Goal: Transaction & Acquisition: Purchase product/service

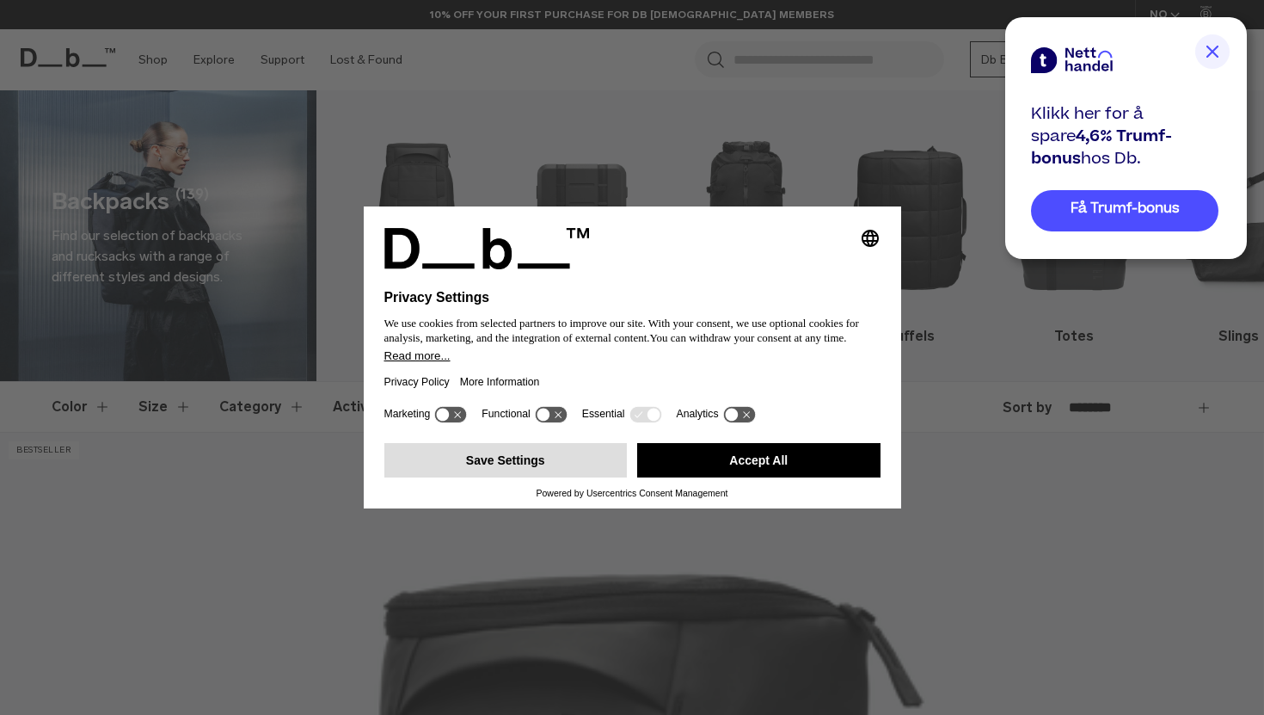
click at [545, 451] on button "Save Settings" at bounding box center [505, 460] width 243 height 34
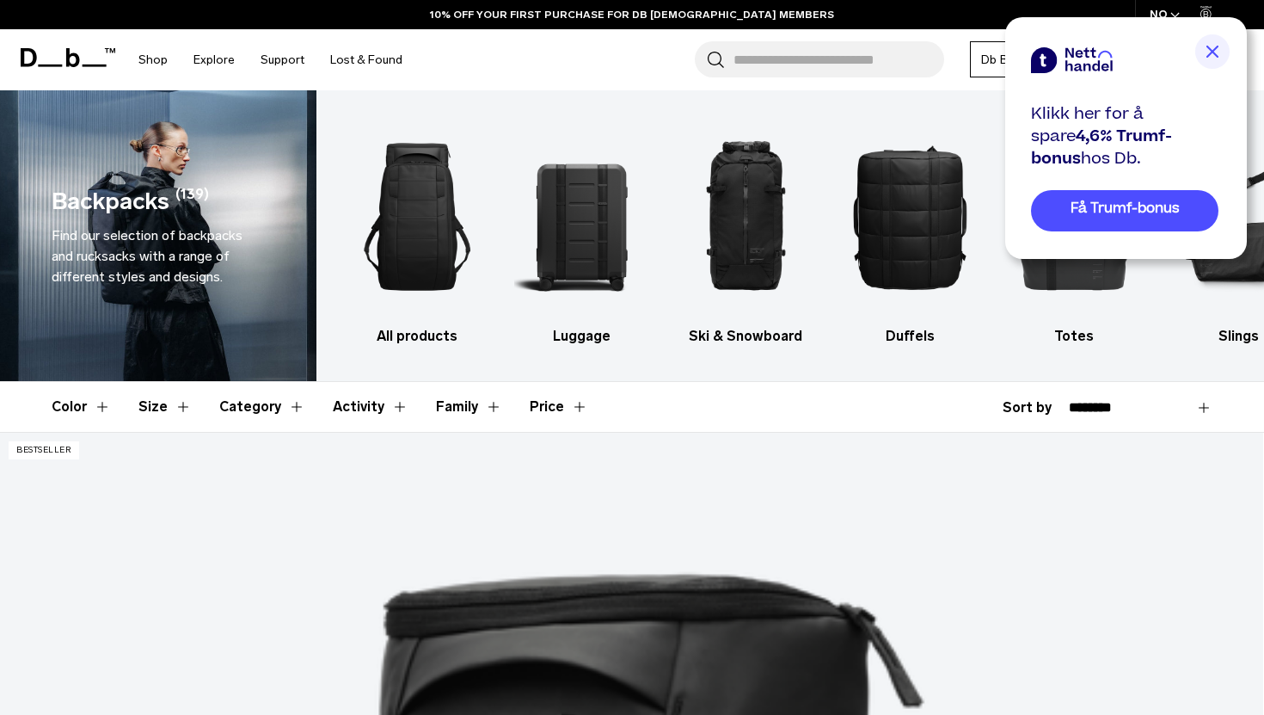
click at [1207, 38] on img at bounding box center [1212, 51] width 34 height 34
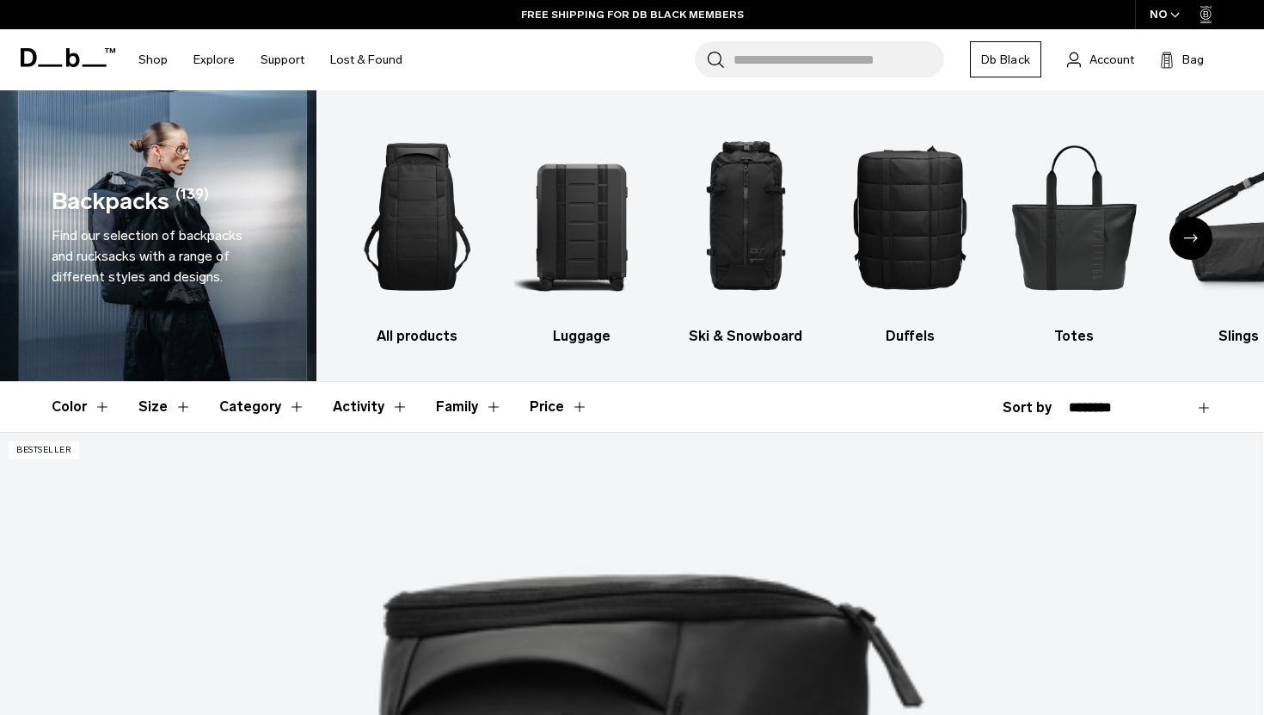
click at [1191, 237] on icon "Next slide" at bounding box center [1191, 238] width 14 height 8
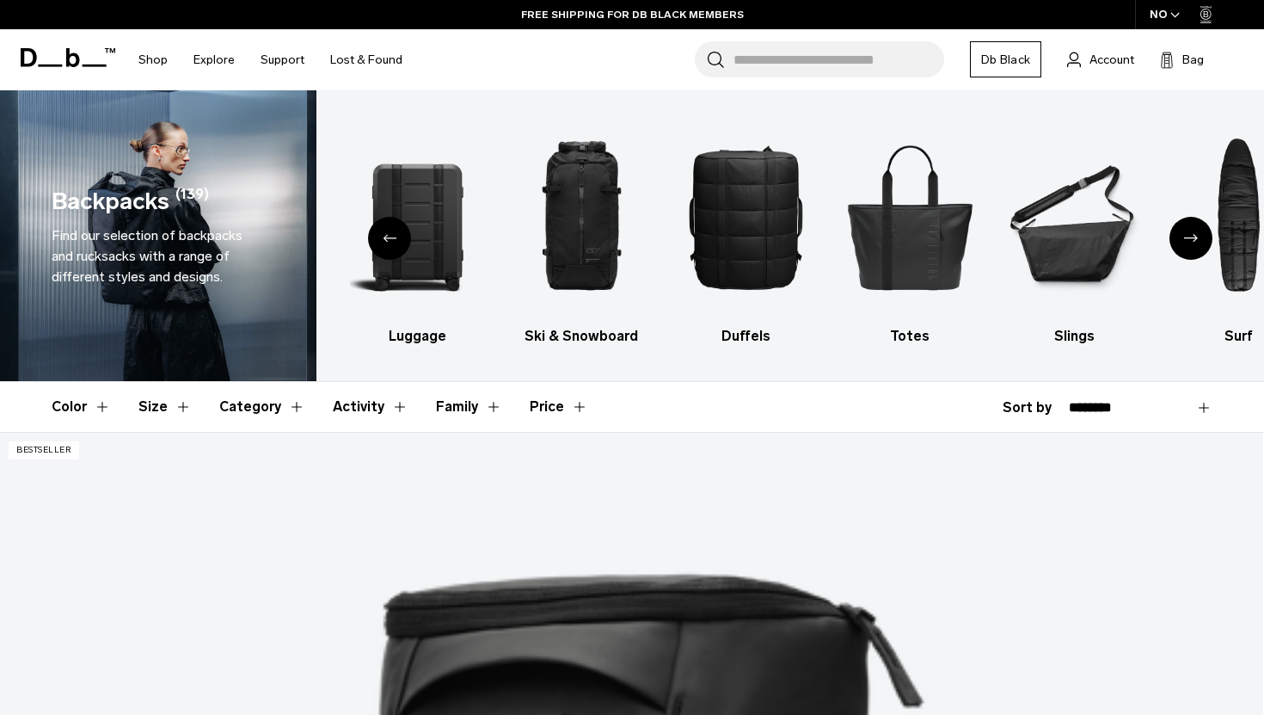
click at [1191, 237] on icon "Next slide" at bounding box center [1191, 238] width 14 height 8
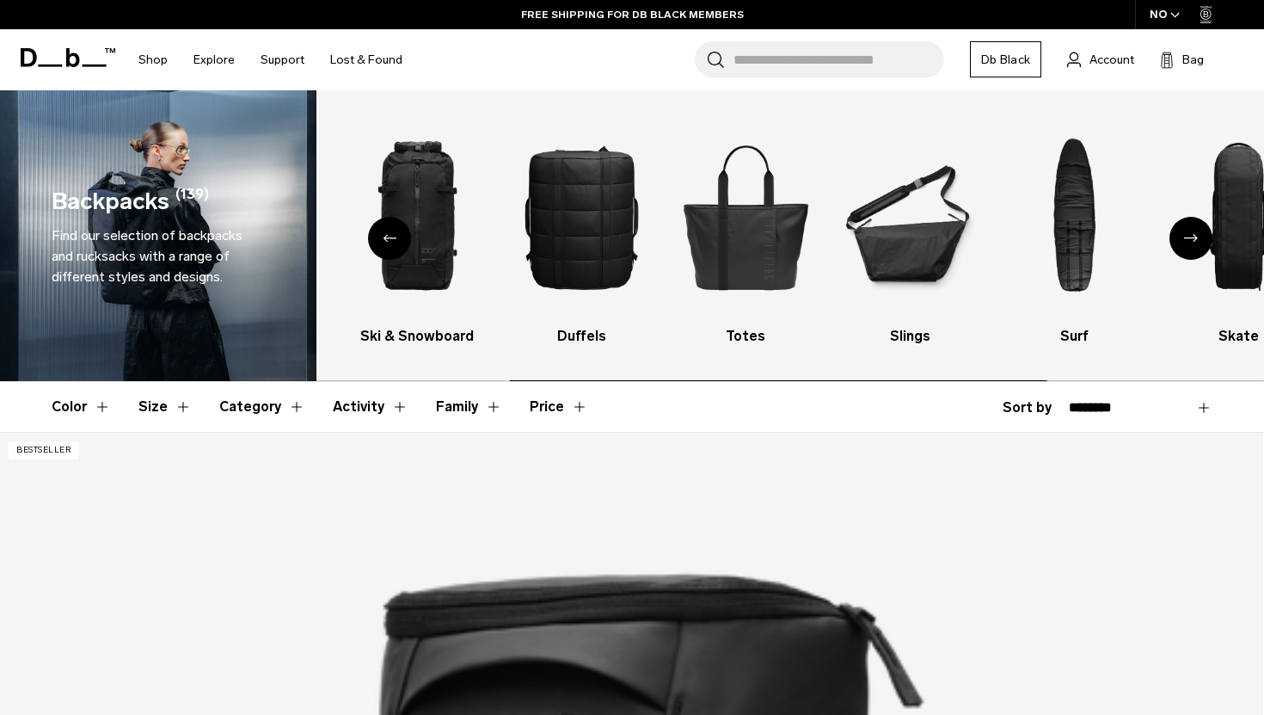
click at [1191, 237] on icon "Next slide" at bounding box center [1191, 238] width 14 height 8
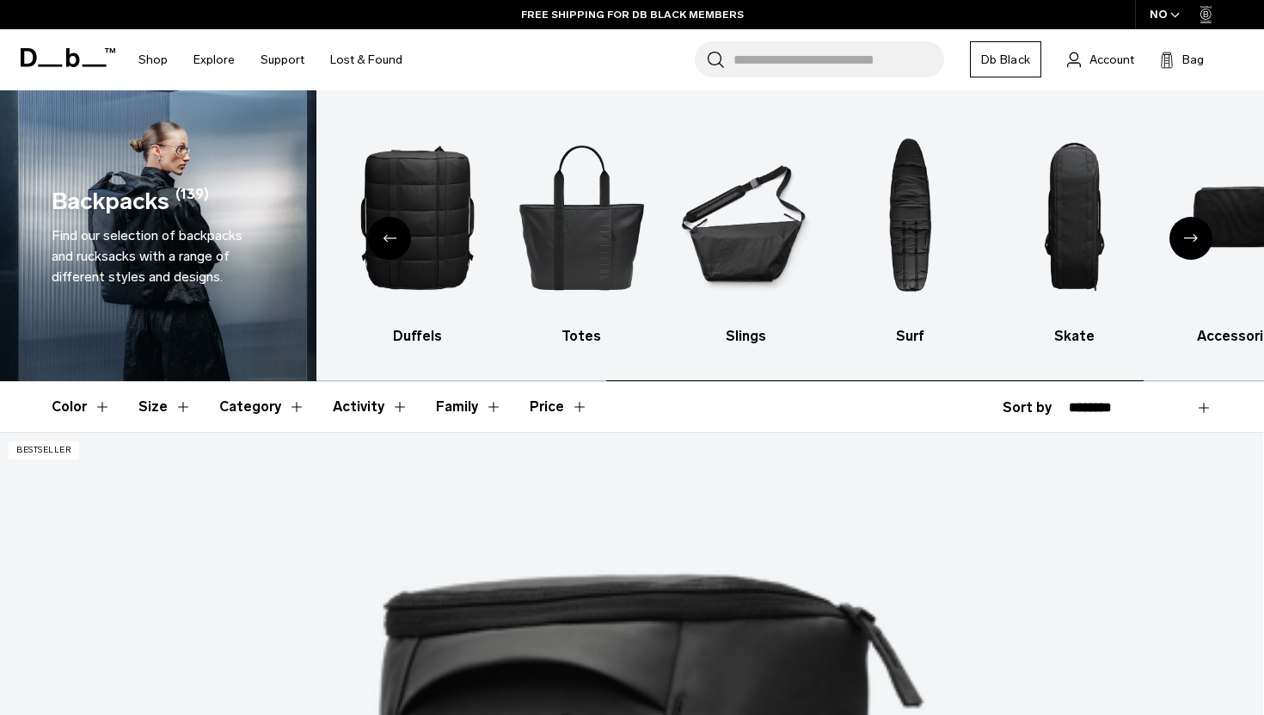
click at [1191, 237] on icon "Next slide" at bounding box center [1191, 238] width 14 height 8
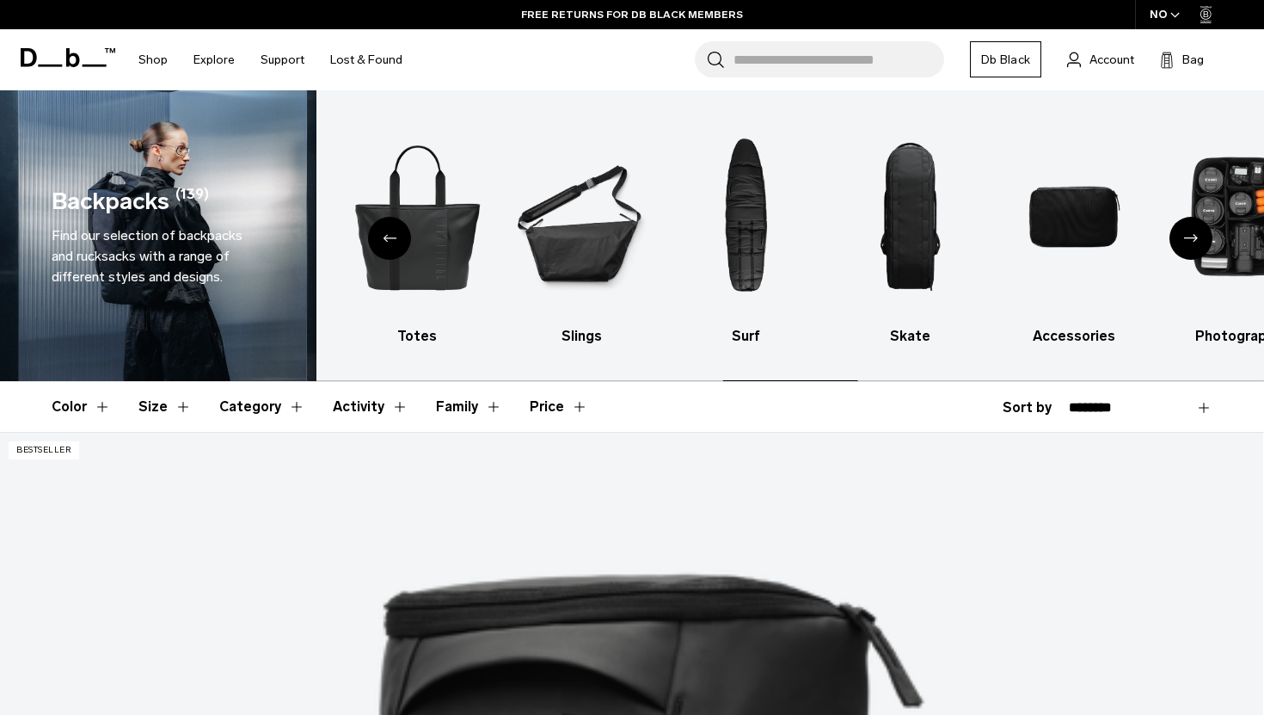
click at [1191, 237] on icon "Next slide" at bounding box center [1191, 238] width 14 height 8
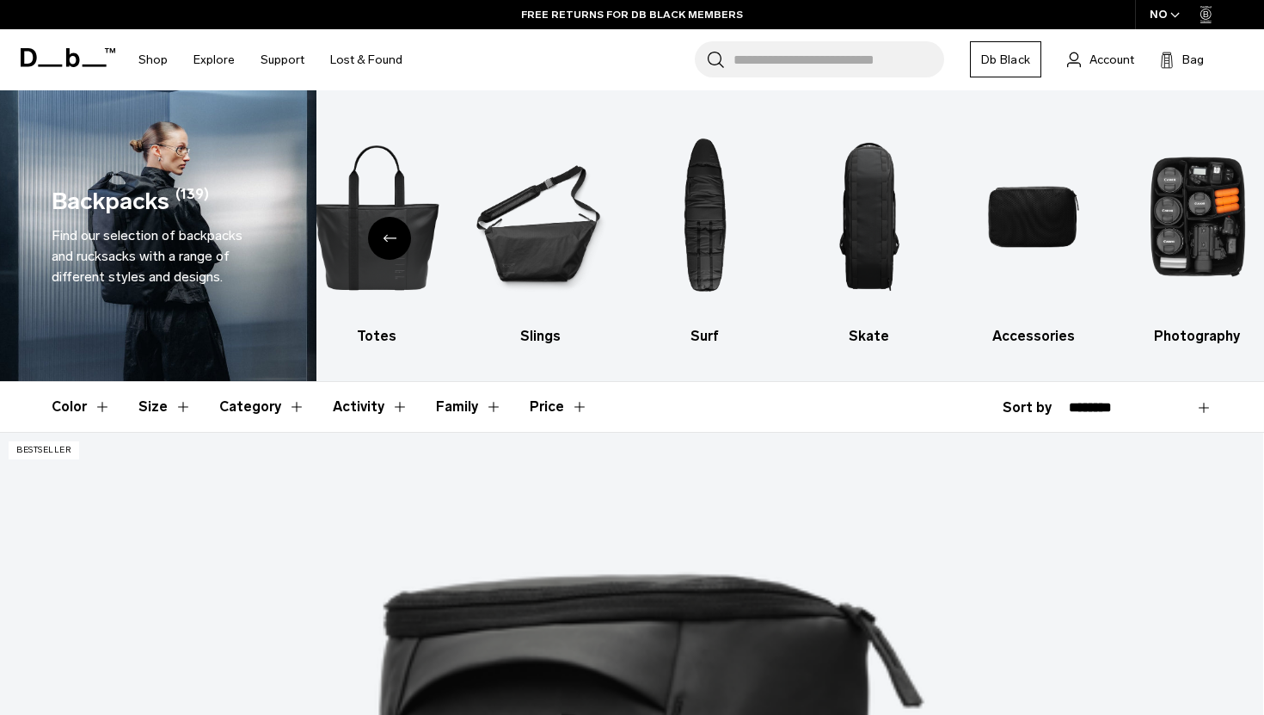
click at [383, 237] on icon "Previous slide" at bounding box center [390, 238] width 14 height 8
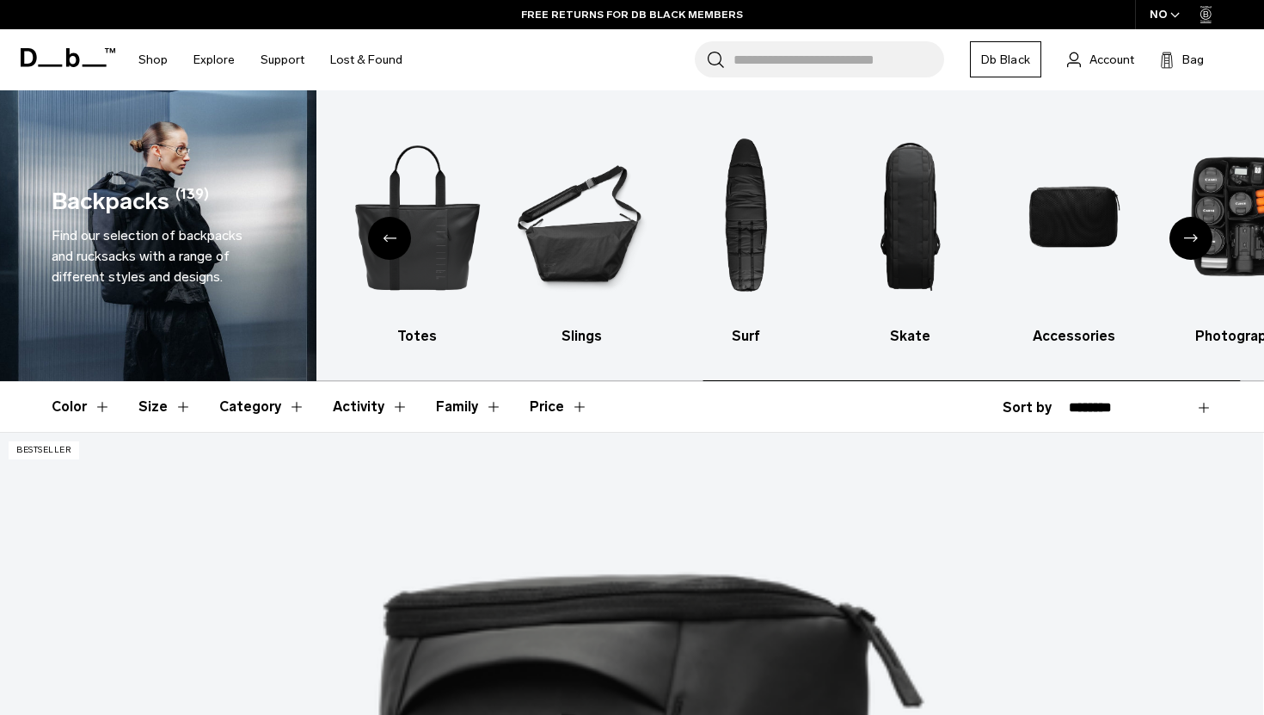
click at [383, 237] on icon "Previous slide" at bounding box center [390, 238] width 14 height 8
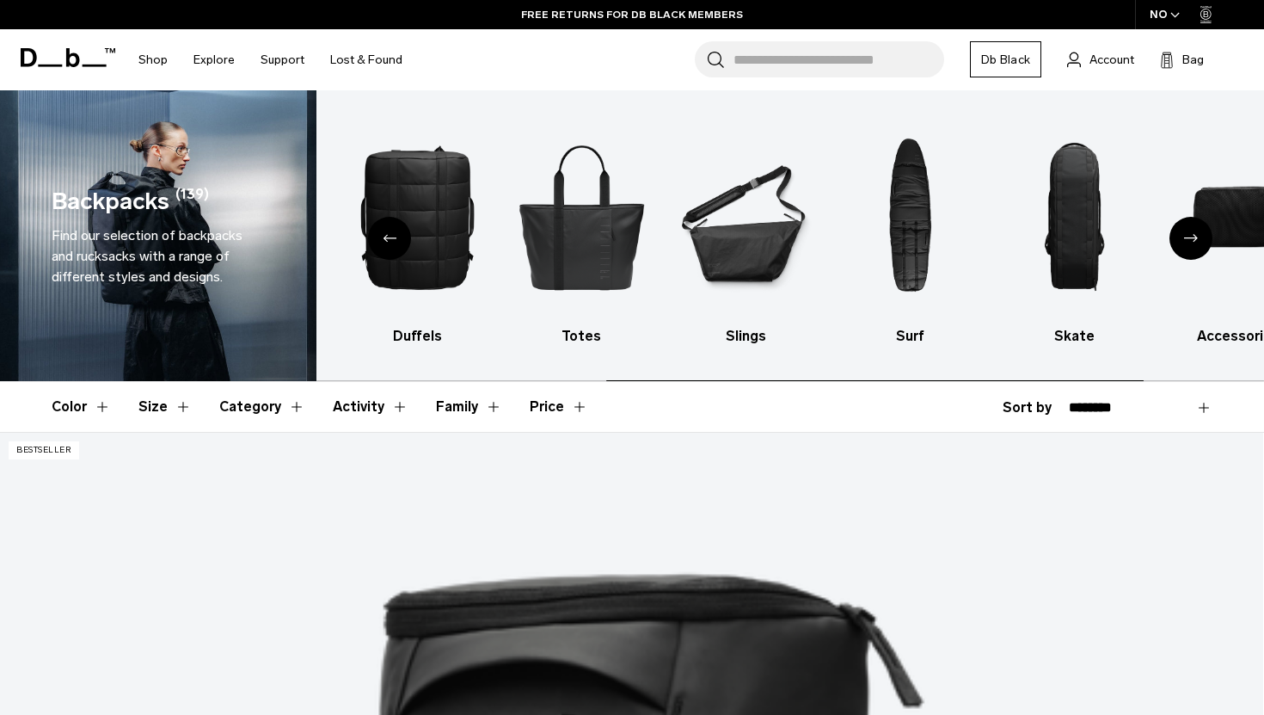
click at [383, 237] on icon "Previous slide" at bounding box center [390, 238] width 14 height 8
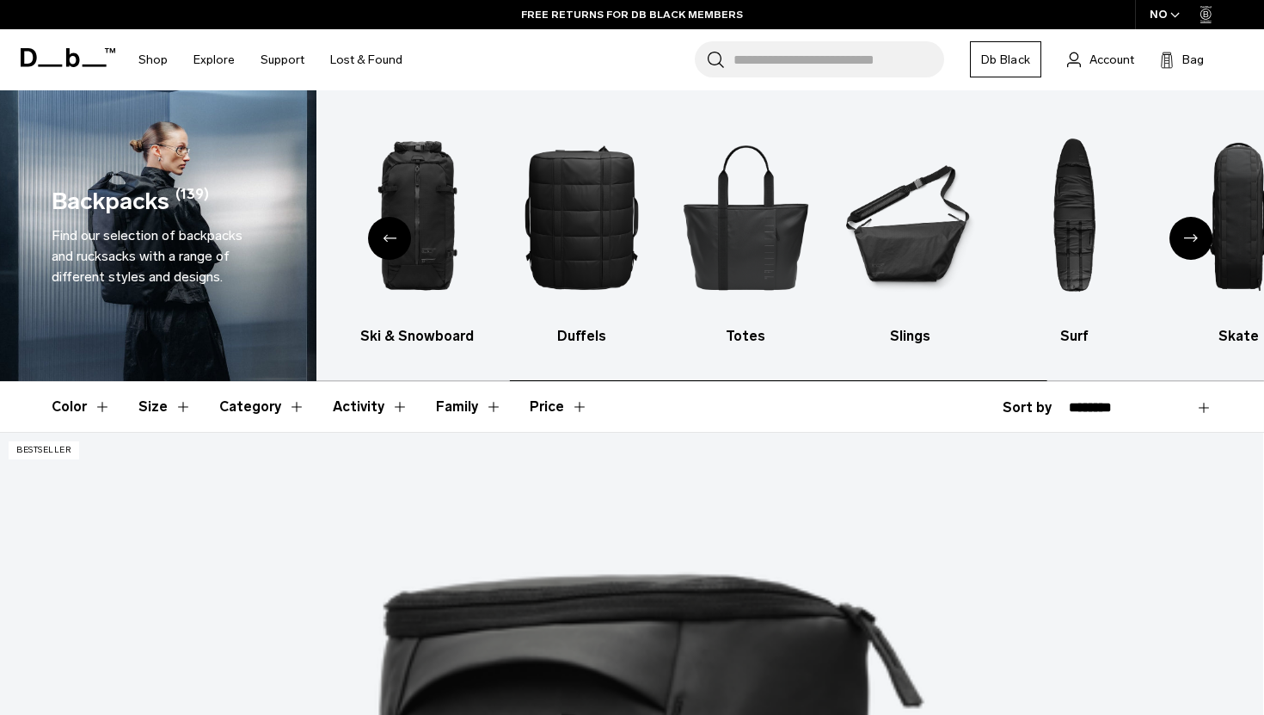
click at [383, 237] on icon "Previous slide" at bounding box center [390, 238] width 14 height 8
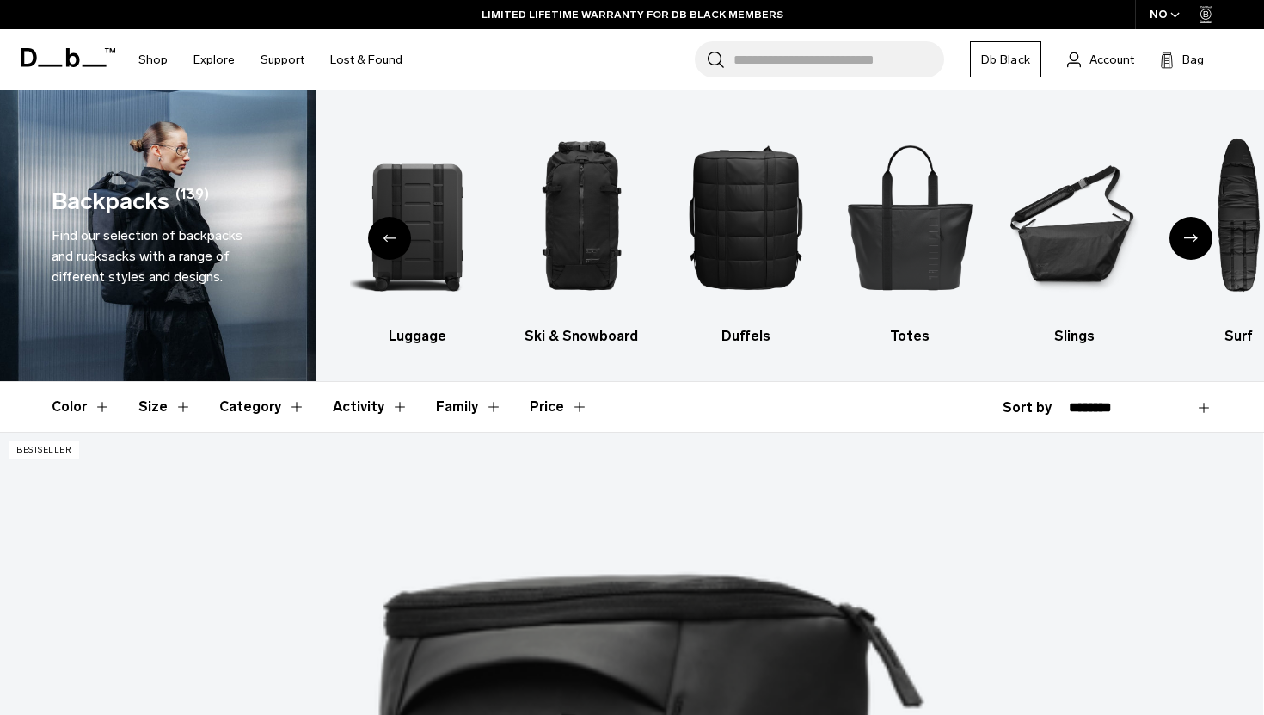
click at [383, 237] on icon "Previous slide" at bounding box center [390, 238] width 14 height 8
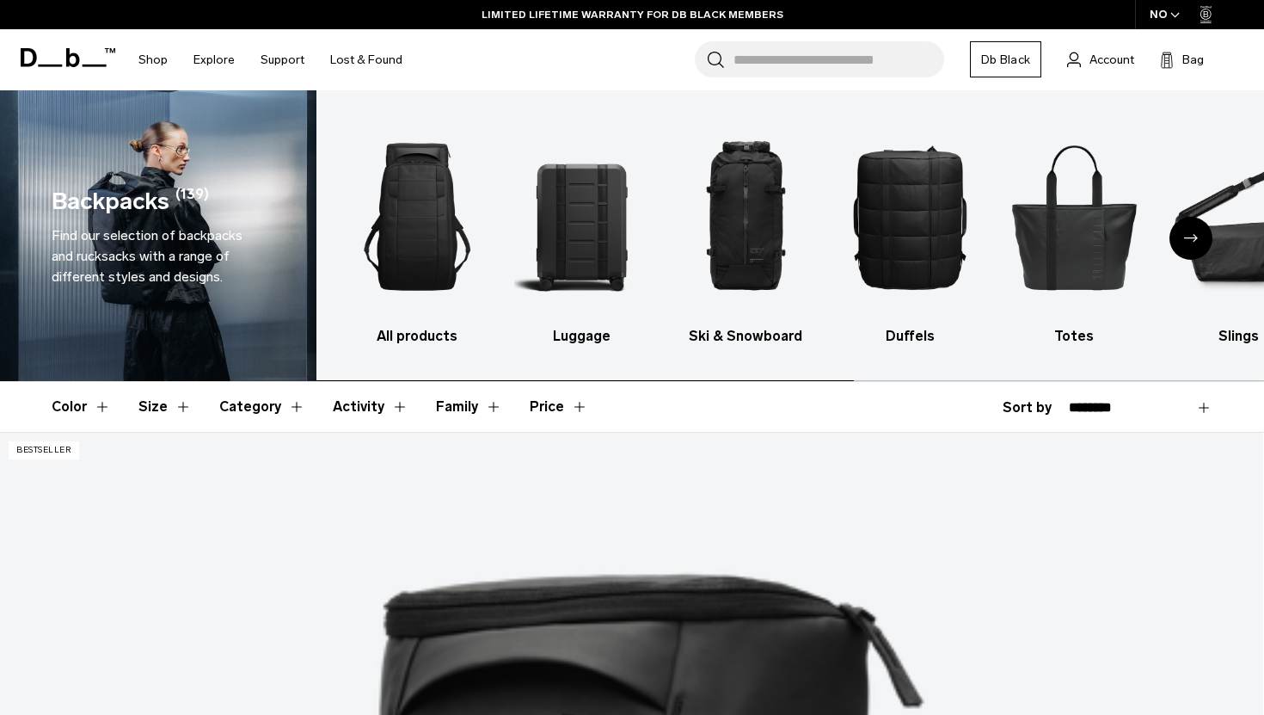
click at [383, 237] on img "1 / 10" at bounding box center [418, 216] width 134 height 201
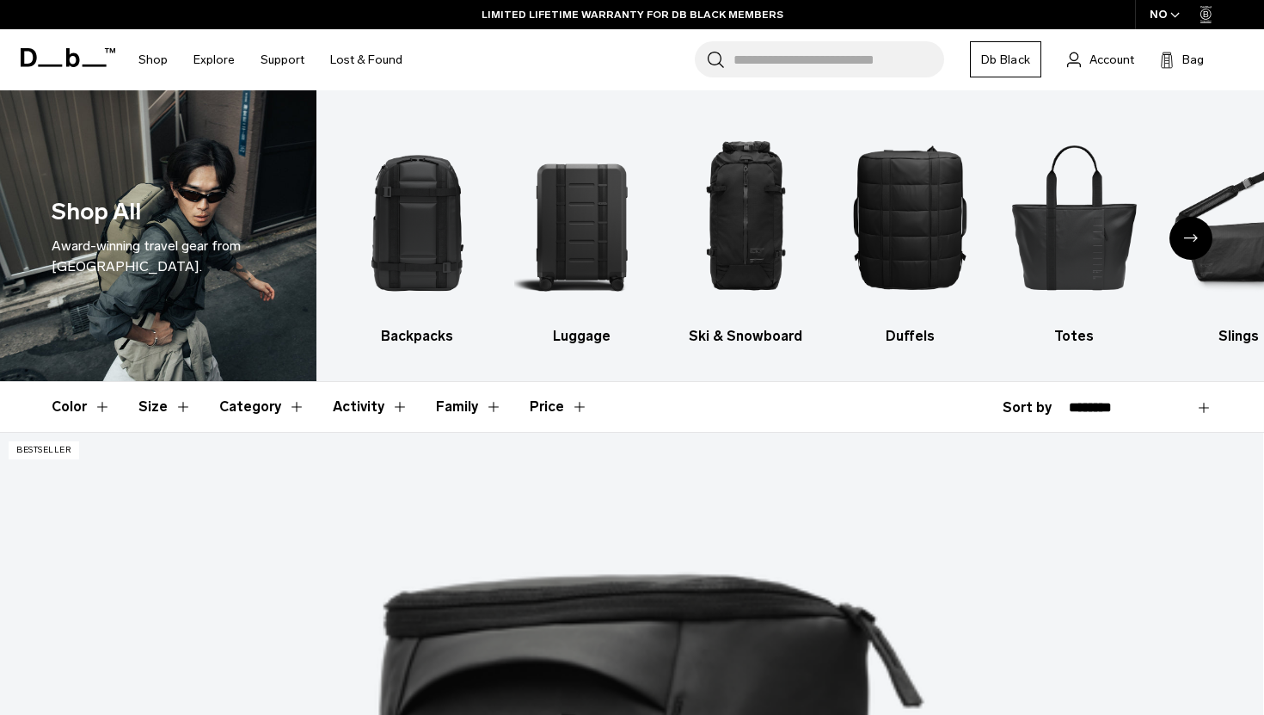
click at [279, 405] on button "Category" at bounding box center [262, 407] width 86 height 50
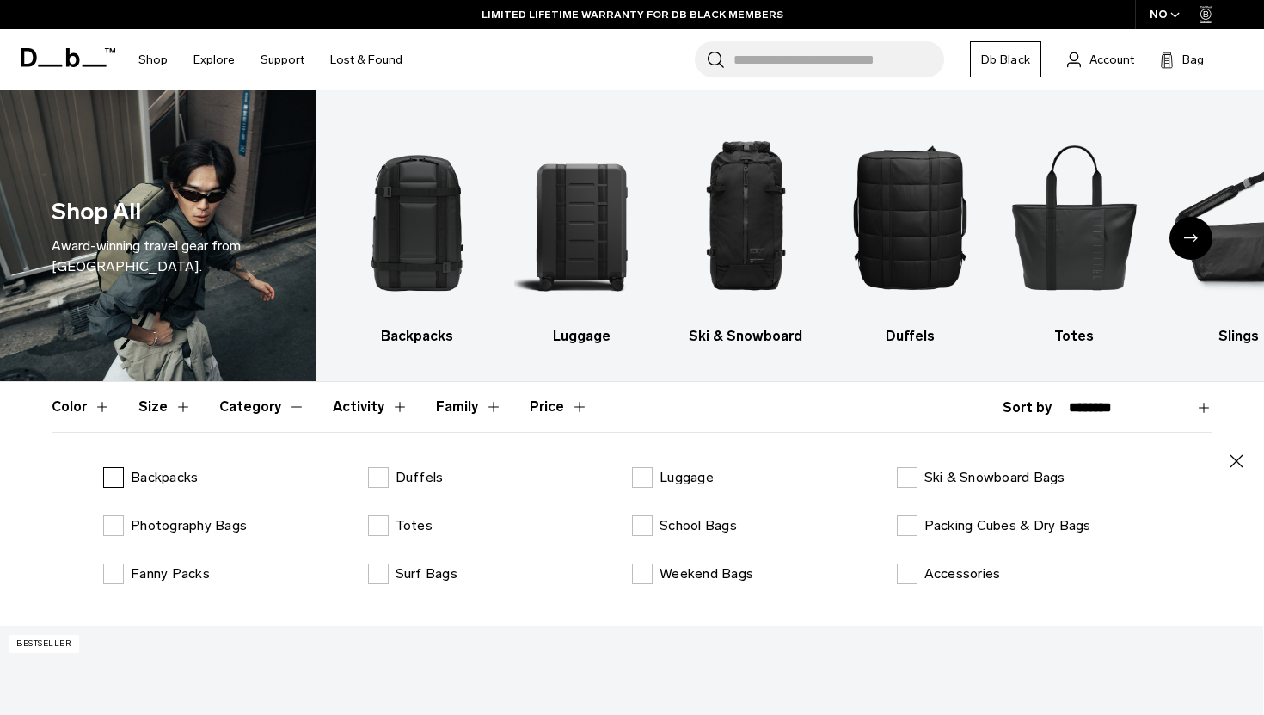
click at [114, 478] on label "Backpacks" at bounding box center [150, 477] width 95 height 21
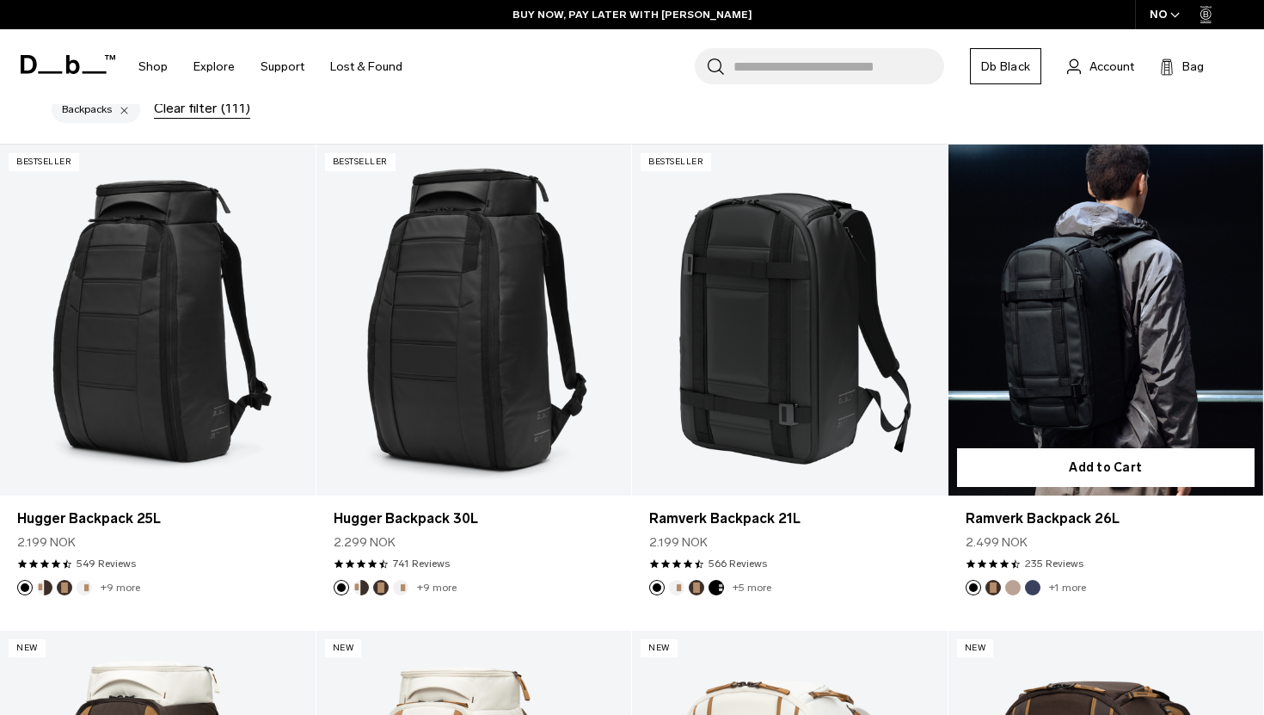
scroll to position [556, 0]
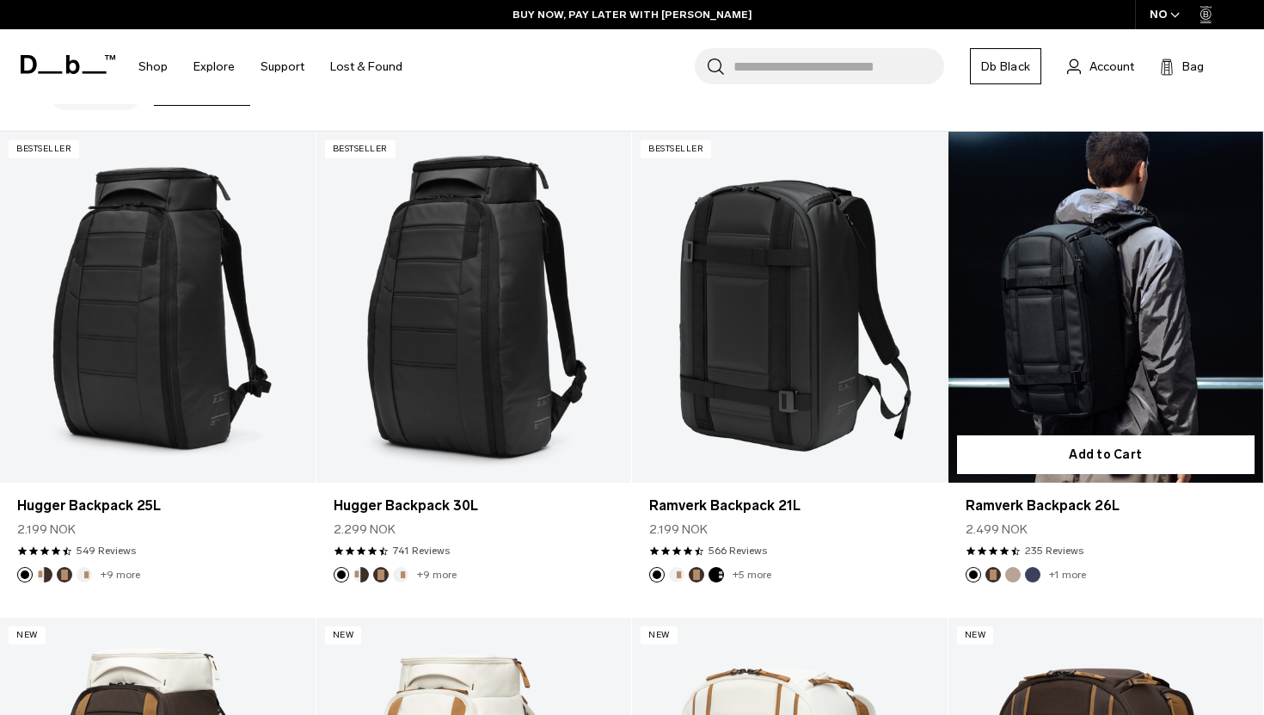
click at [1083, 391] on link "Ramverk Backpack 26L" at bounding box center [1107, 307] width 316 height 350
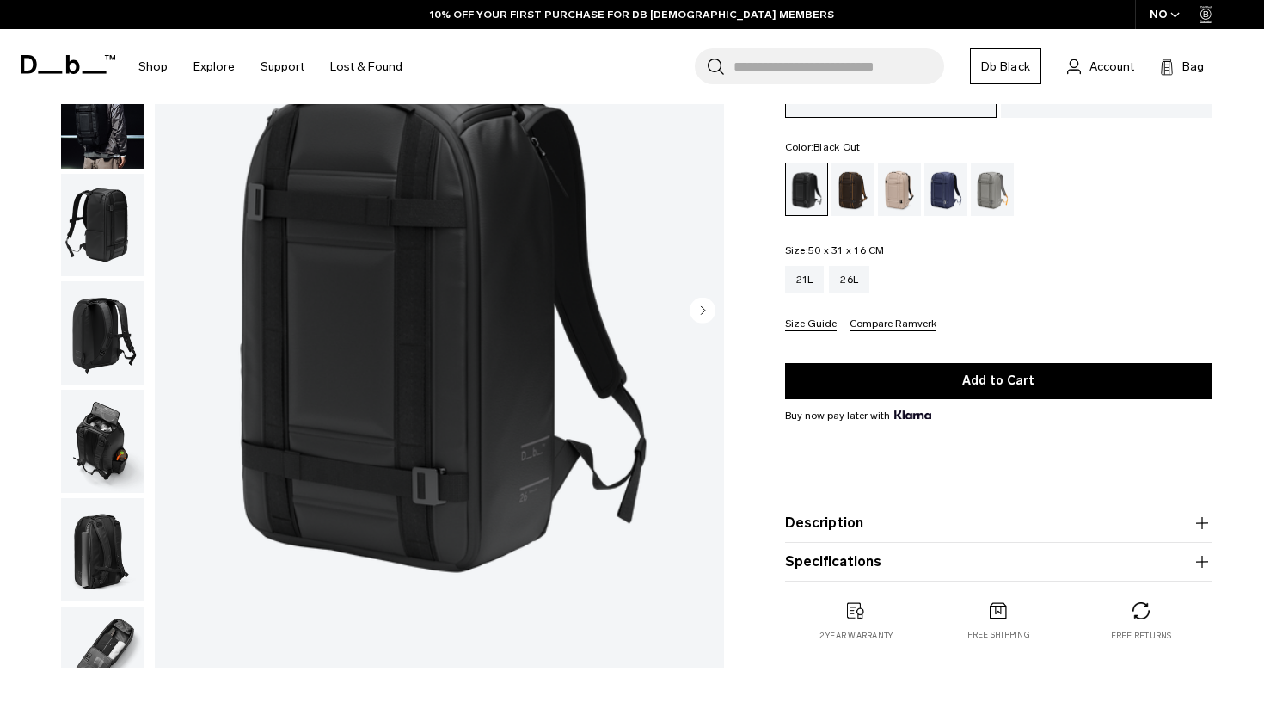
scroll to position [177, 0]
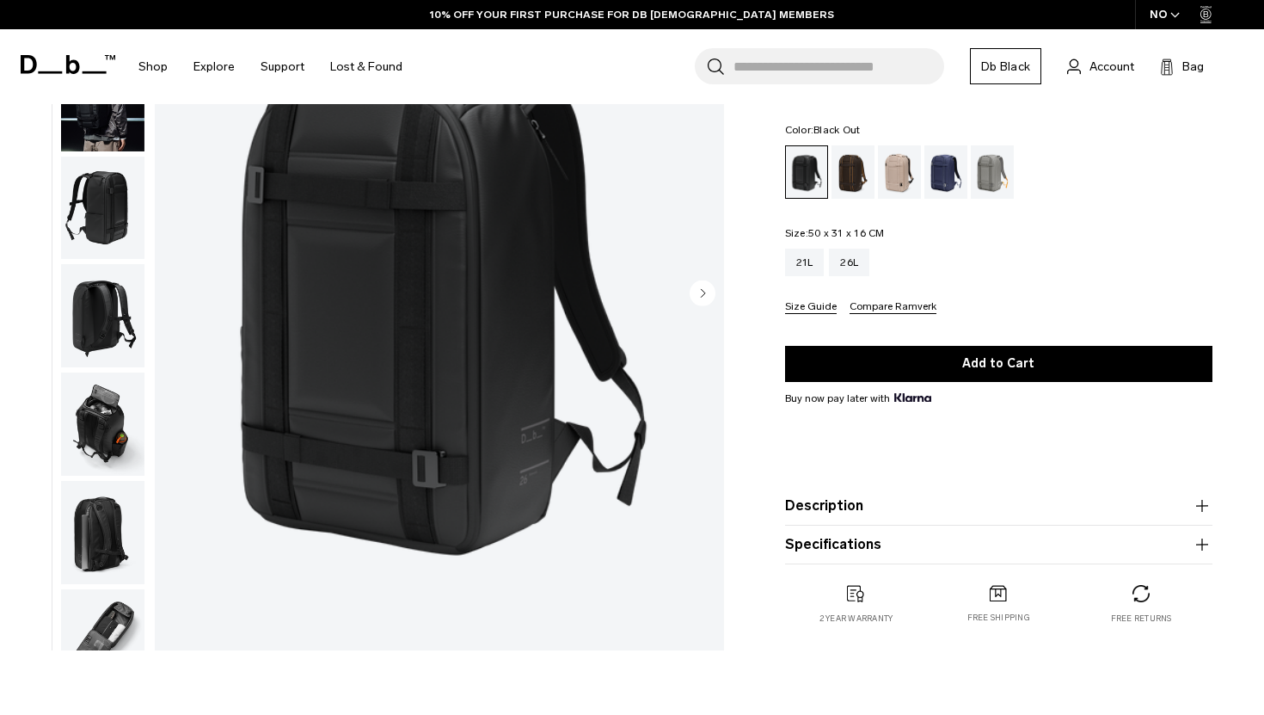
click at [998, 507] on button "Description" at bounding box center [998, 505] width 427 height 21
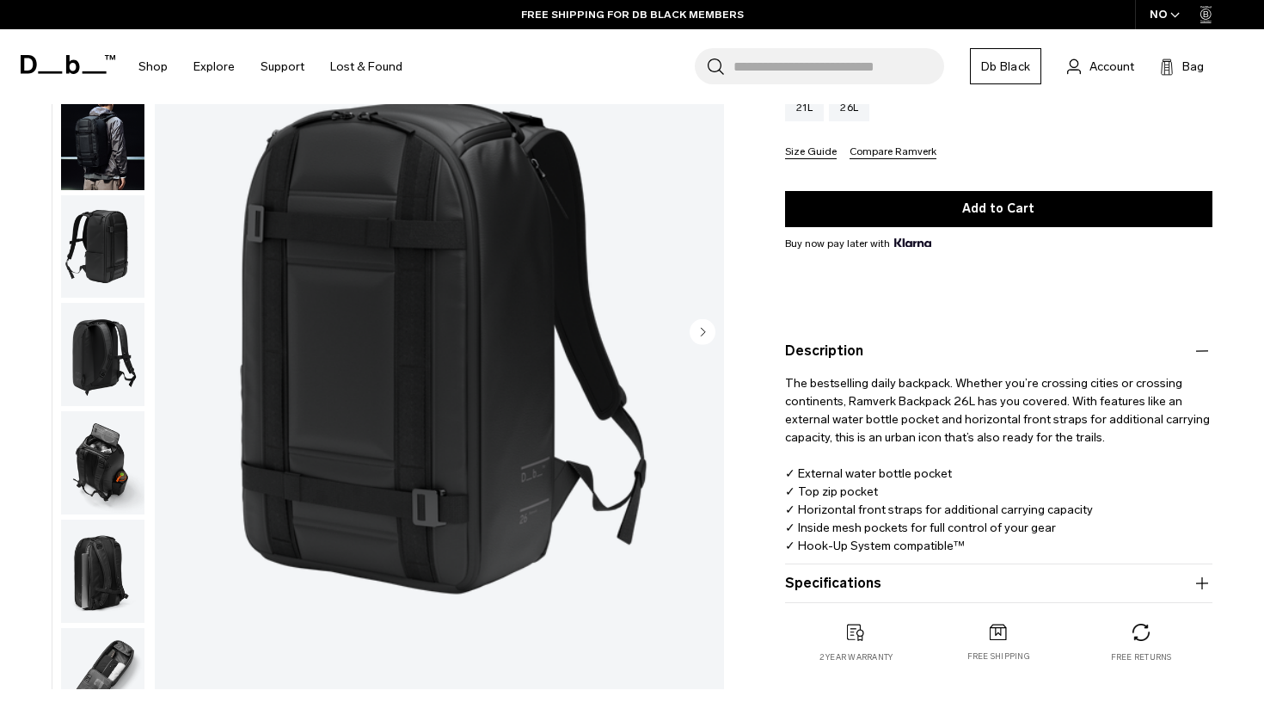
scroll to position [319, 0]
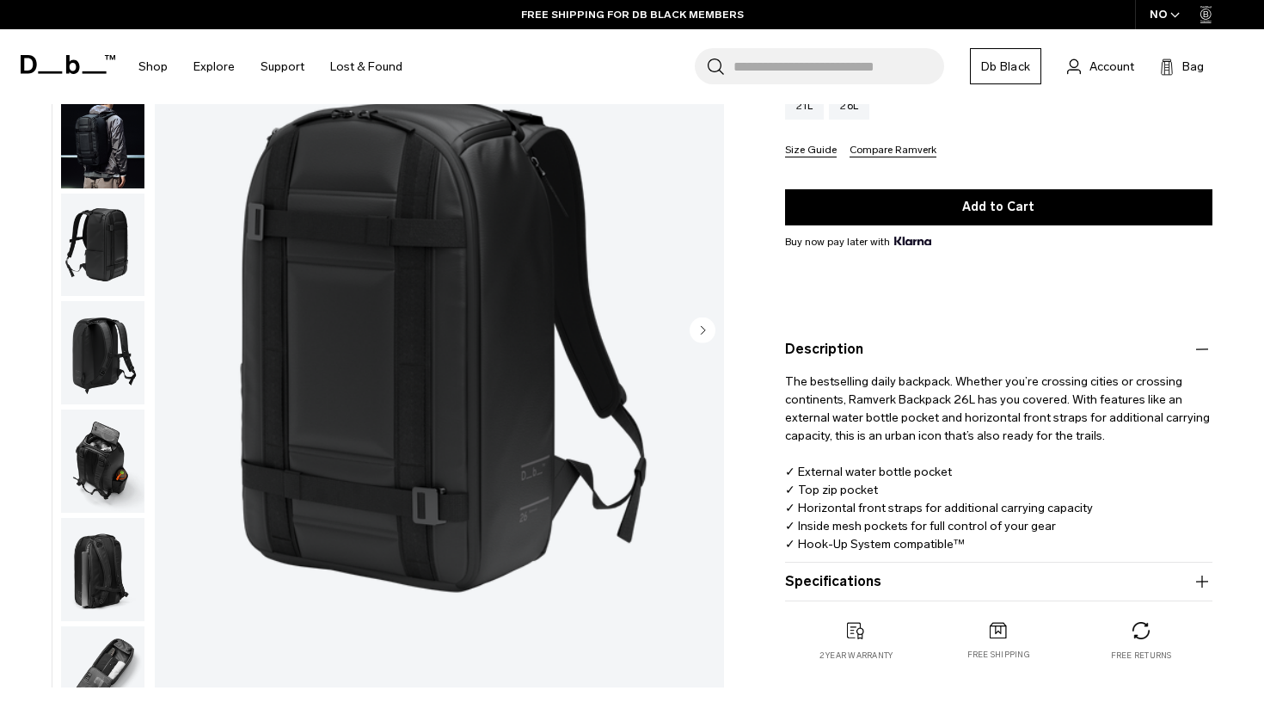
click at [955, 571] on button "Specifications" at bounding box center [998, 581] width 427 height 21
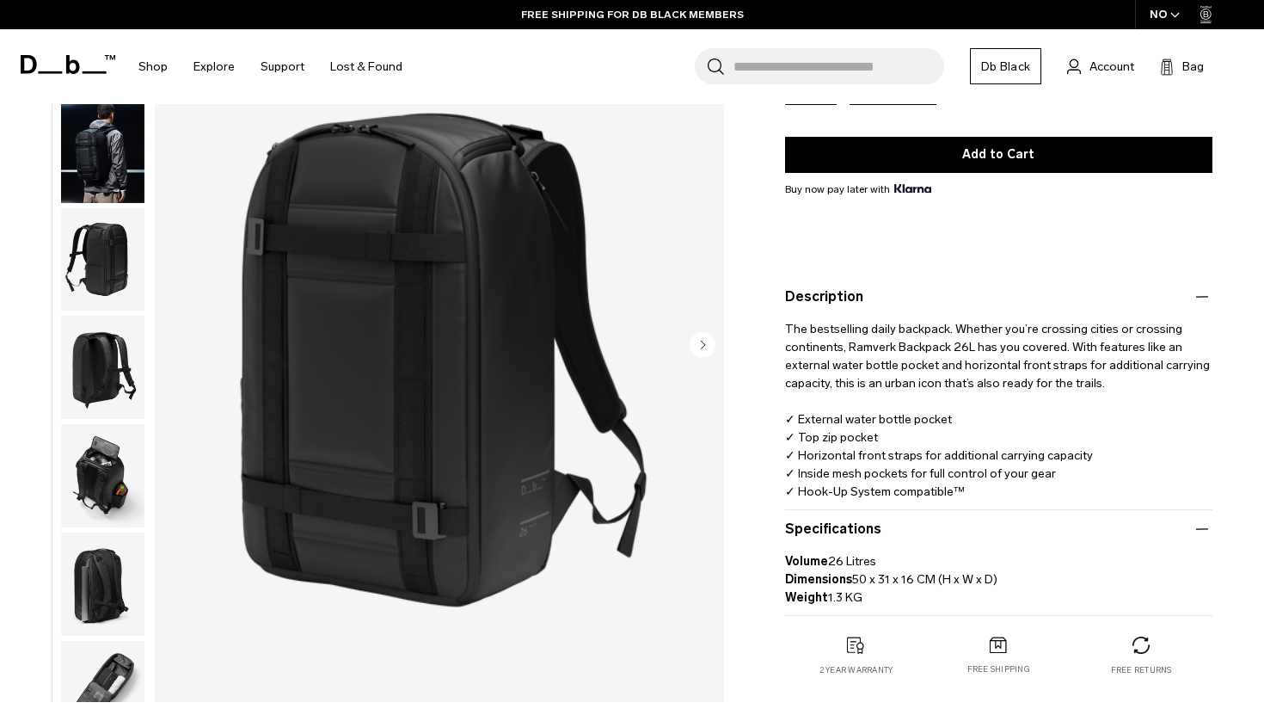
scroll to position [384, 0]
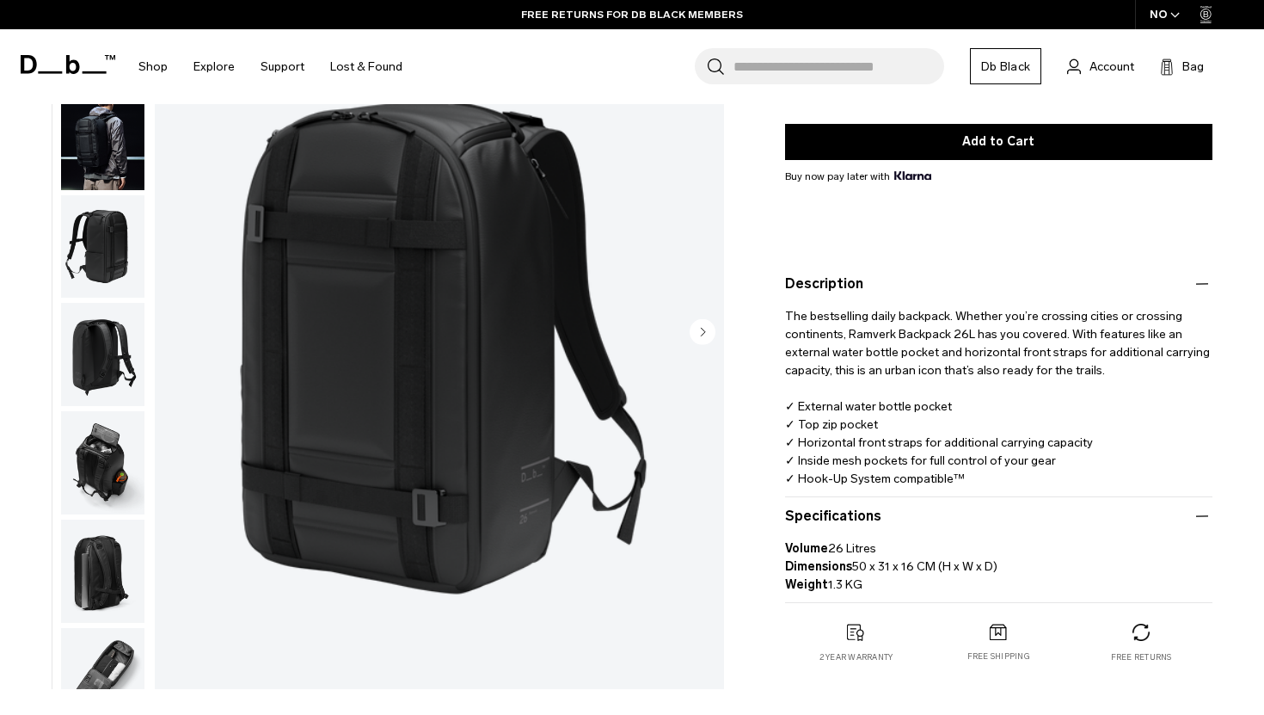
click at [1048, 506] on button "Specifications" at bounding box center [998, 516] width 427 height 21
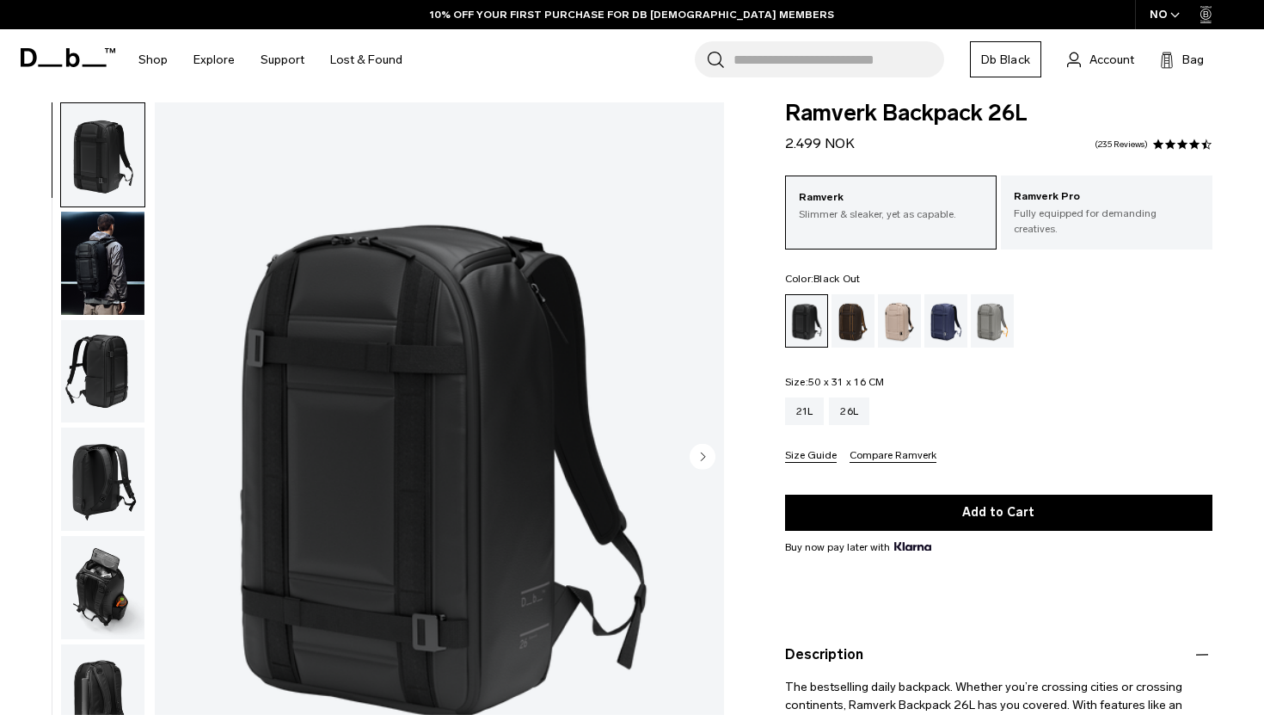
scroll to position [0, 0]
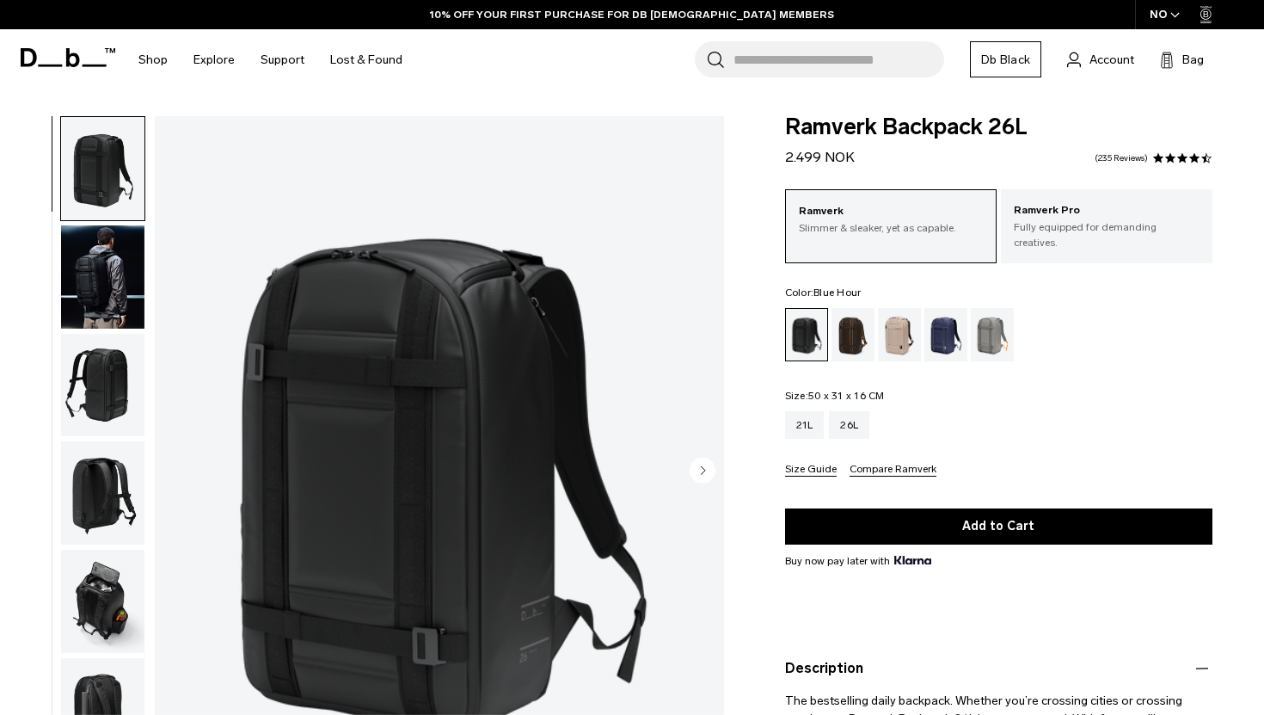
click at [945, 322] on div "Blue Hour" at bounding box center [946, 334] width 44 height 53
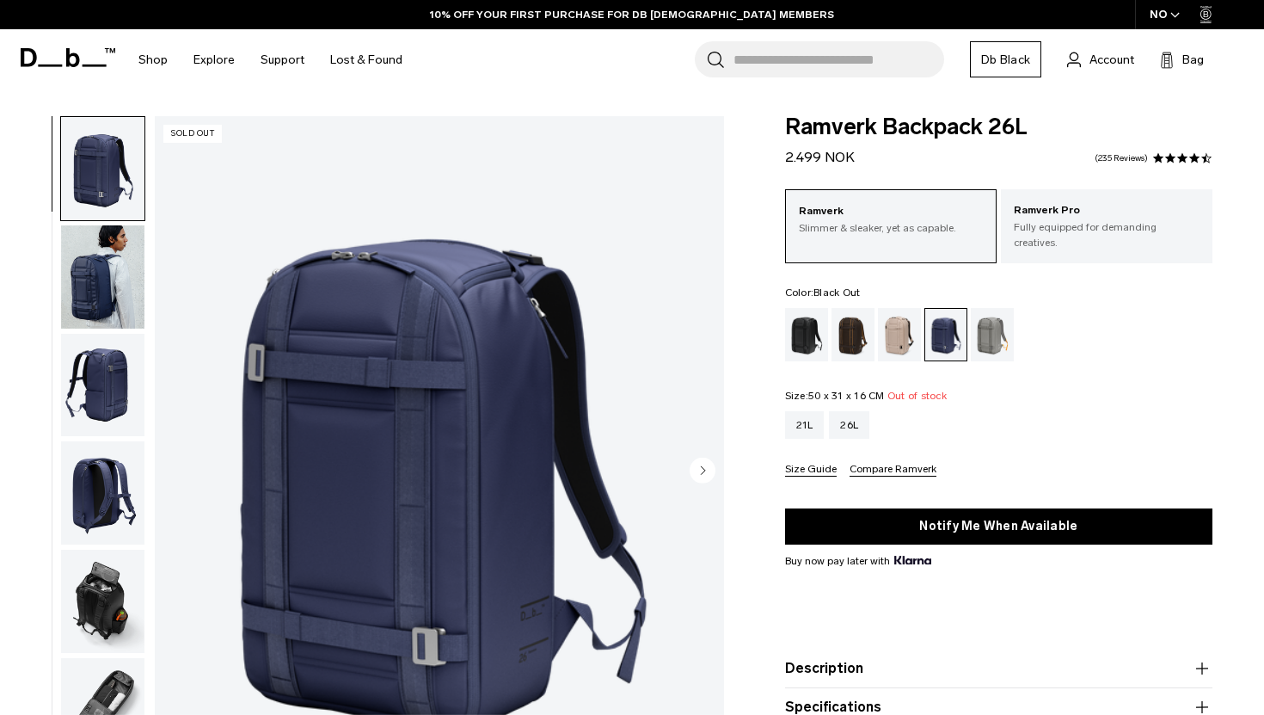
click at [807, 315] on div "Black Out" at bounding box center [807, 334] width 44 height 53
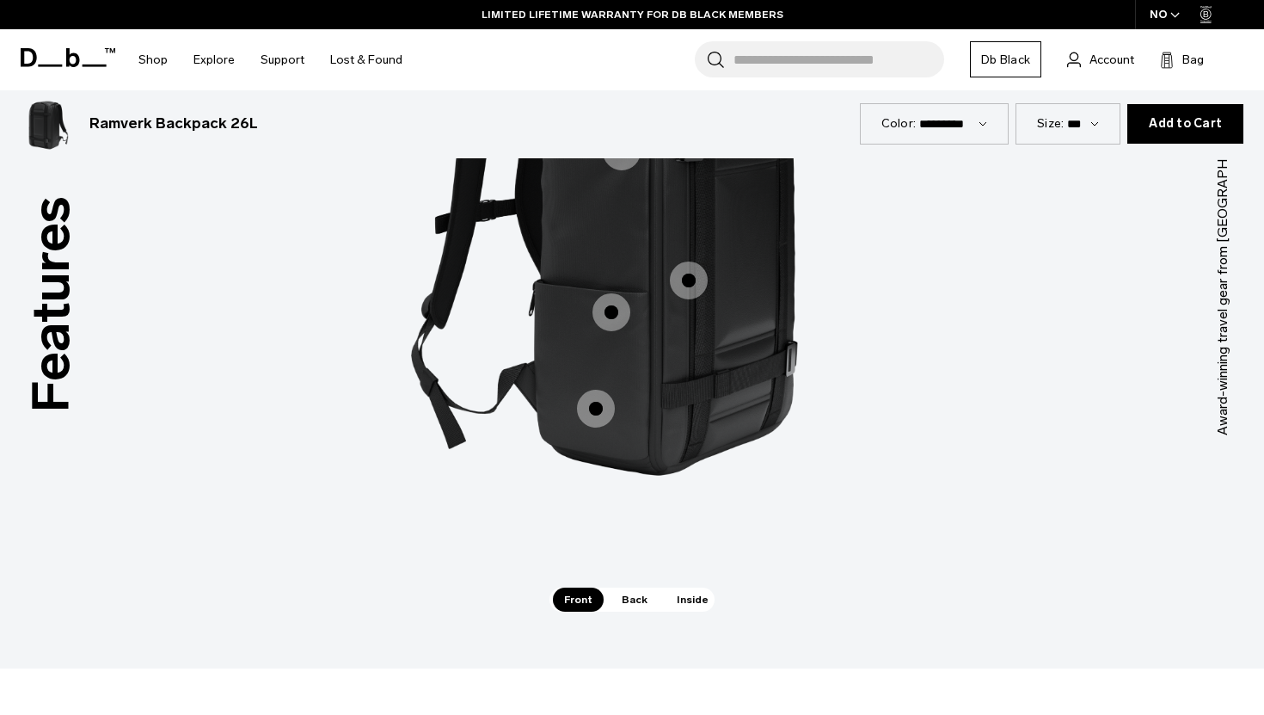
scroll to position [2226, 0]
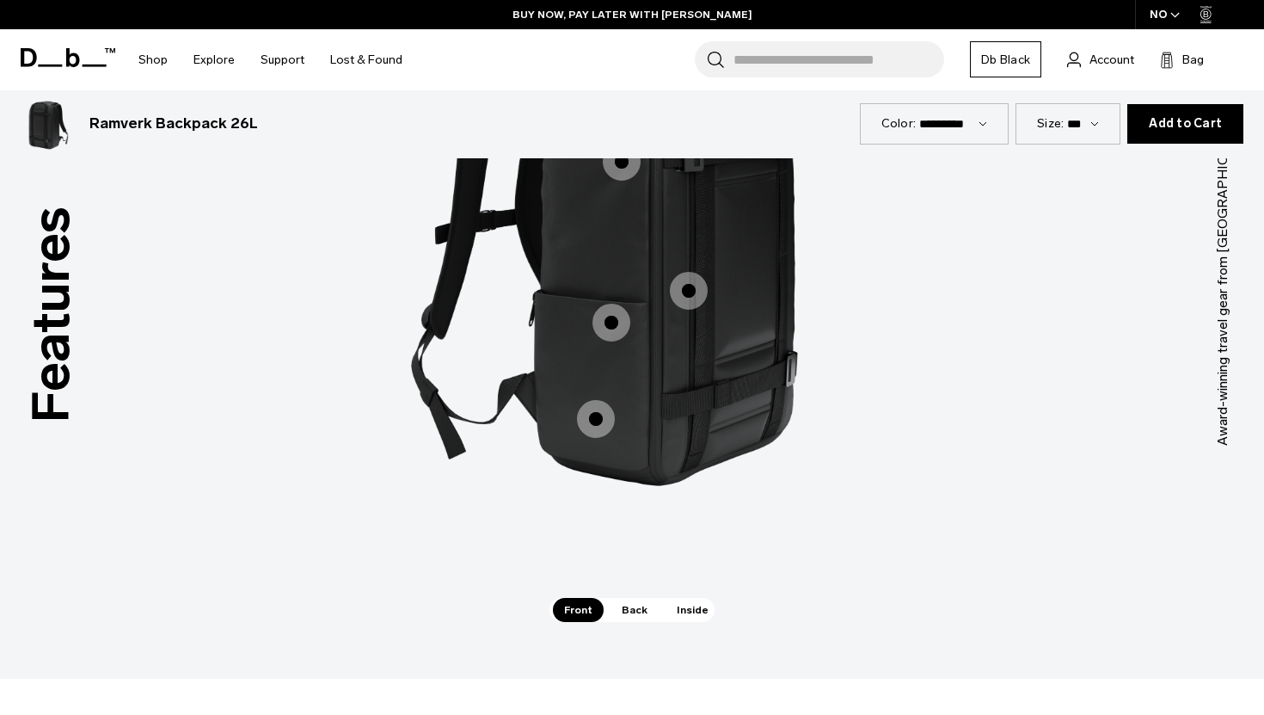
click at [617, 617] on span "Back" at bounding box center [635, 610] width 48 height 24
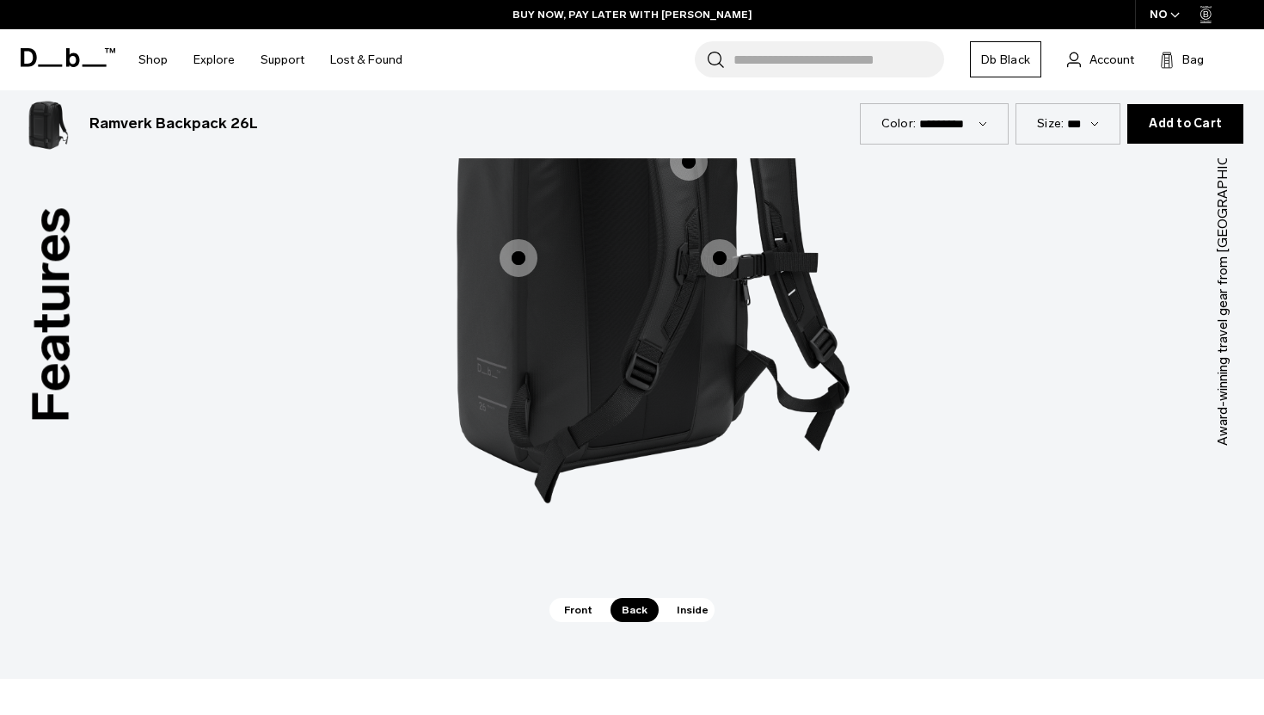
click at [669, 611] on span "Inside" at bounding box center [693, 610] width 54 height 24
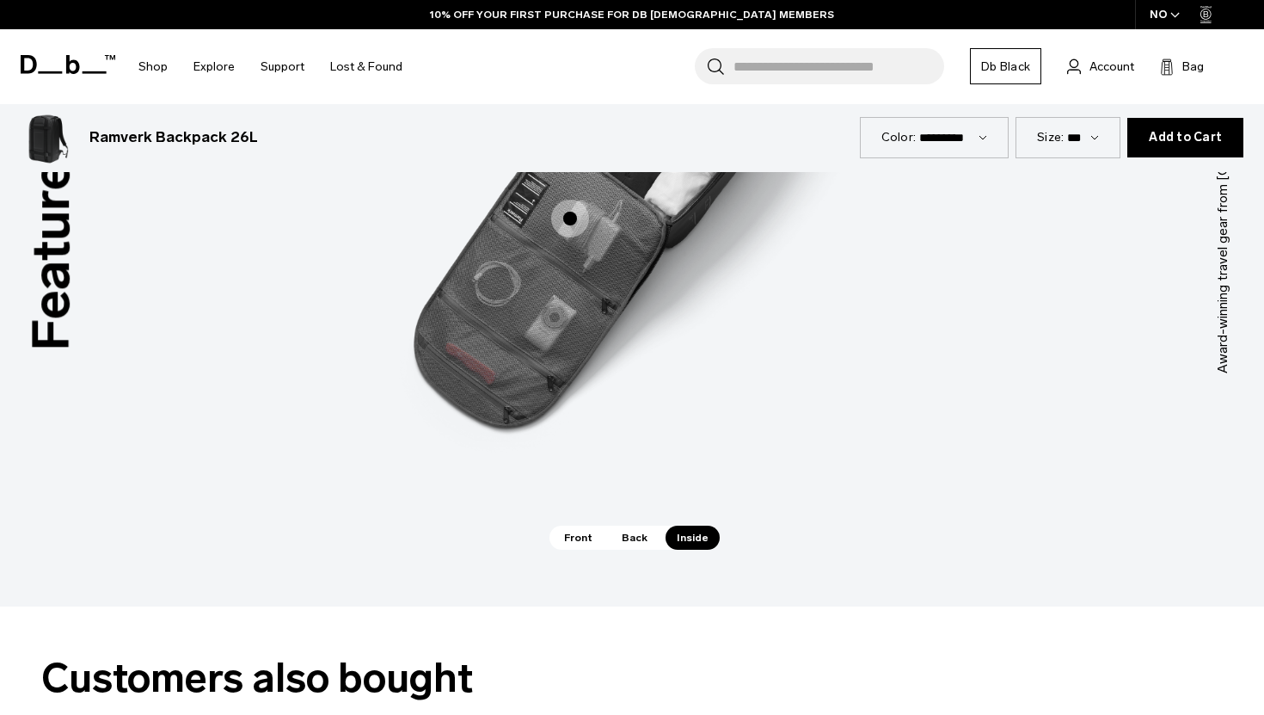
scroll to position [2299, 0]
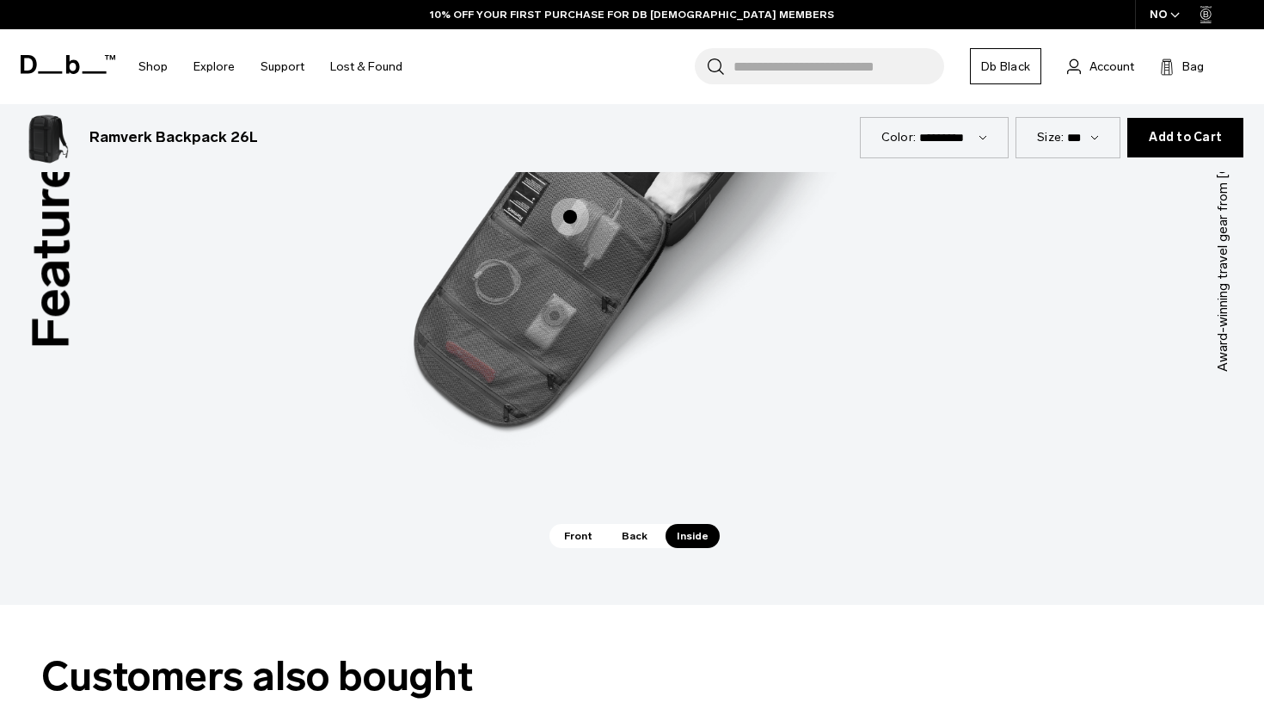
click at [639, 528] on span "Back" at bounding box center [635, 536] width 48 height 24
